Goal: Transaction & Acquisition: Subscribe to service/newsletter

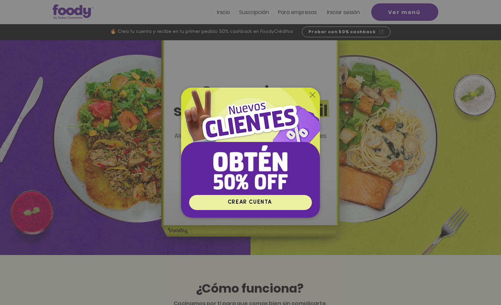
click at [259, 202] on span "CREAR CUENTA" at bounding box center [250, 202] width 44 height 5
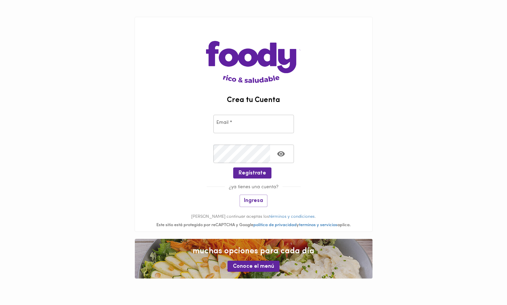
click at [246, 121] on input "email" at bounding box center [253, 124] width 81 height 18
type input "tatiana.santana@gmail.com"
click at [281, 154] on icon "Toggle password visibility" at bounding box center [281, 153] width 8 height 5
click at [199, 148] on div "Crear Contraseña * Crear Contraseña *" at bounding box center [254, 153] width 238 height 30
click at [282, 155] on icon "Toggle password visibility" at bounding box center [281, 154] width 8 height 8
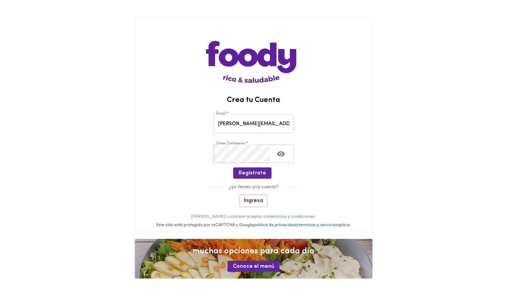
click at [264, 171] on span "Regístrate" at bounding box center [253, 173] width 28 height 6
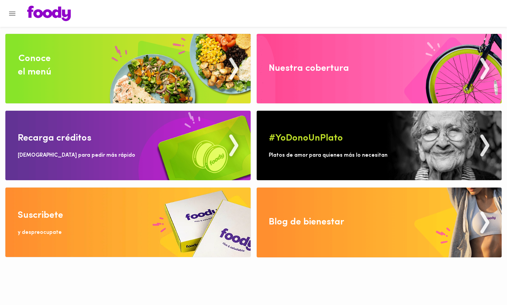
click at [316, 72] on div "Nuestra cobertura" at bounding box center [309, 68] width 80 height 13
click at [109, 65] on img at bounding box center [127, 68] width 245 height 69
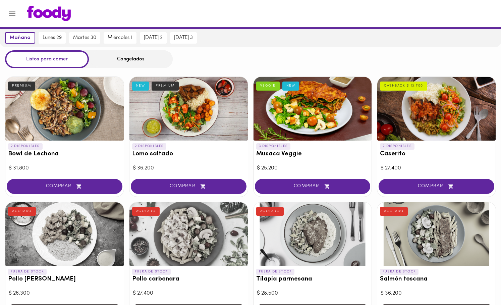
scroll to position [11, 0]
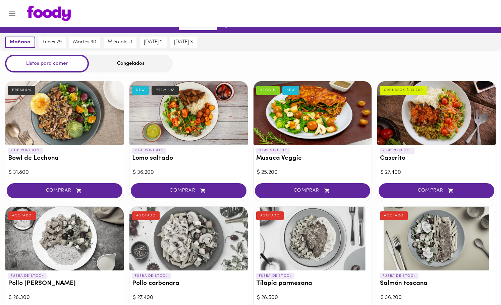
click at [433, 126] on div at bounding box center [437, 113] width 118 height 64
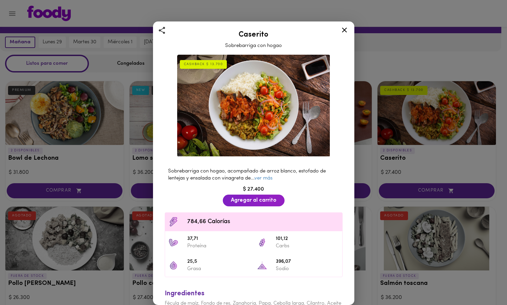
click at [345, 30] on icon at bounding box center [344, 30] width 5 height 5
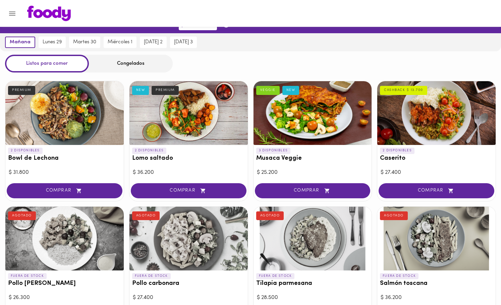
click at [308, 114] on div at bounding box center [313, 113] width 118 height 64
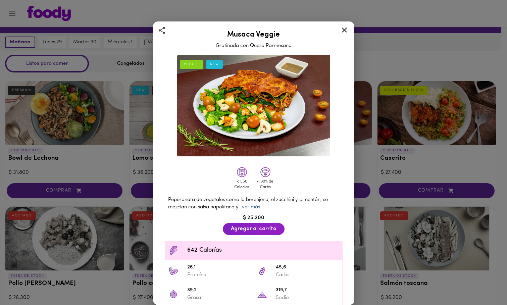
click at [260, 205] on link "ver más" at bounding box center [251, 207] width 18 height 5
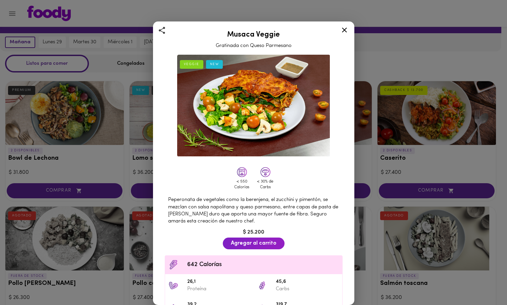
click at [346, 28] on icon at bounding box center [344, 30] width 5 height 5
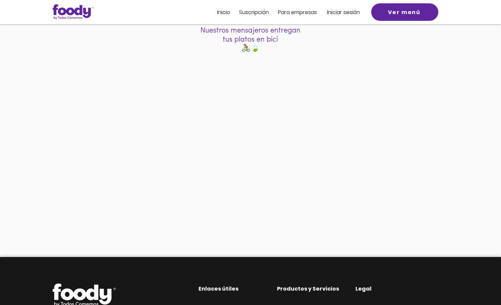
scroll to position [90, 0]
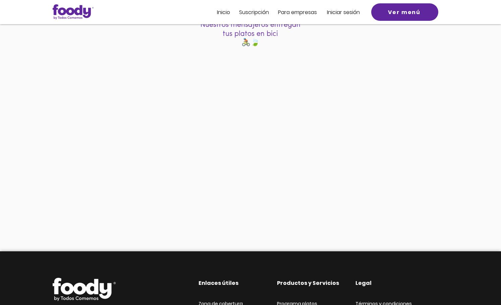
click at [226, 12] on span "Inicio" at bounding box center [223, 12] width 13 height 8
